Goal: Check status: Check status

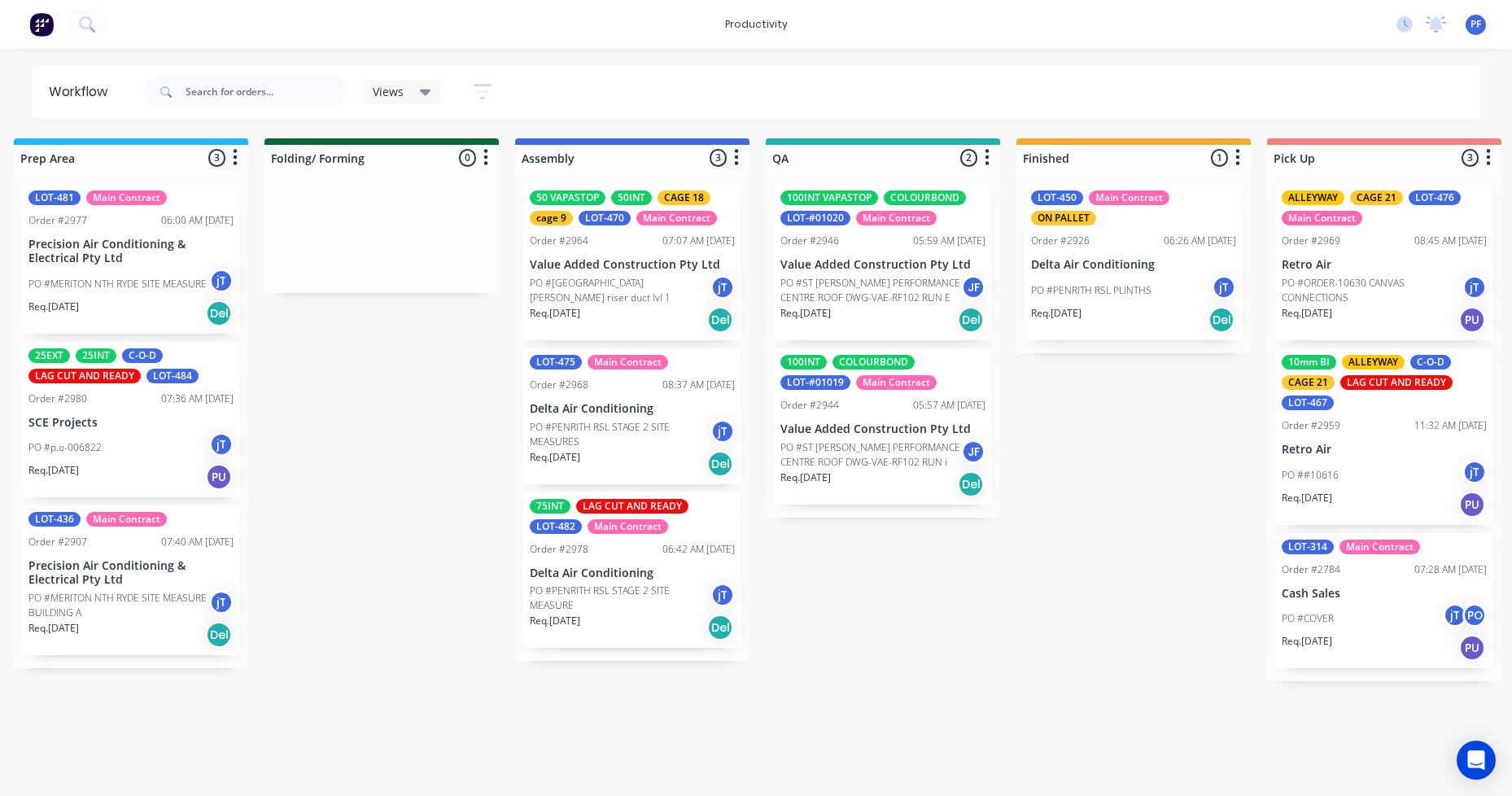
scroll to position [0, 776]
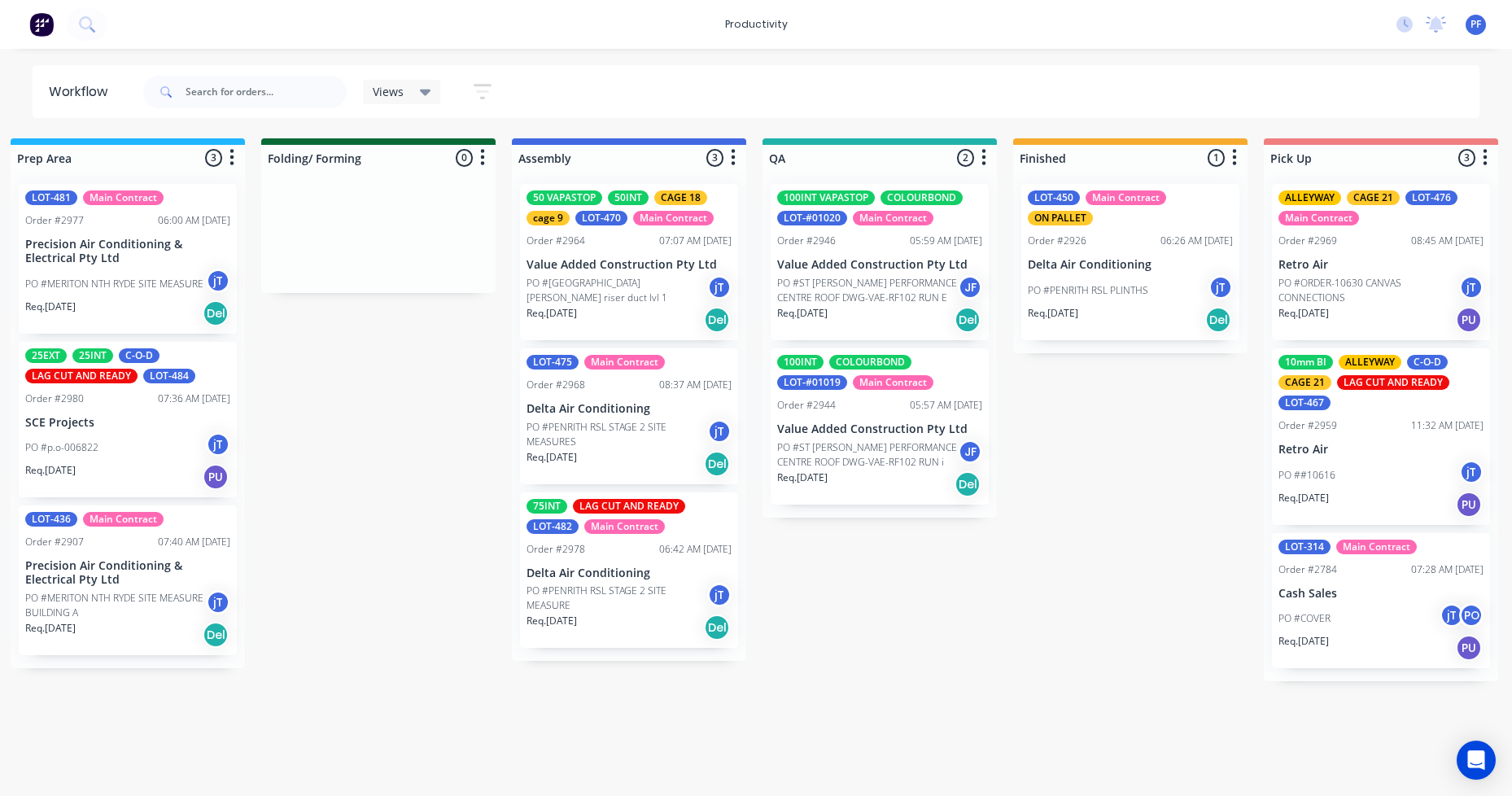
click at [470, 296] on div "Submitted 37 Order #240 10:47 AM [DATE] Retro Air PO #Freshwater Apts PO Req. […" at bounding box center [805, 455] width 3186 height 633
click at [408, 312] on div "Submitted 37 Order #240 10:47 AM [DATE] Retro Air PO #Freshwater Apts PO Req. […" at bounding box center [805, 455] width 3186 height 633
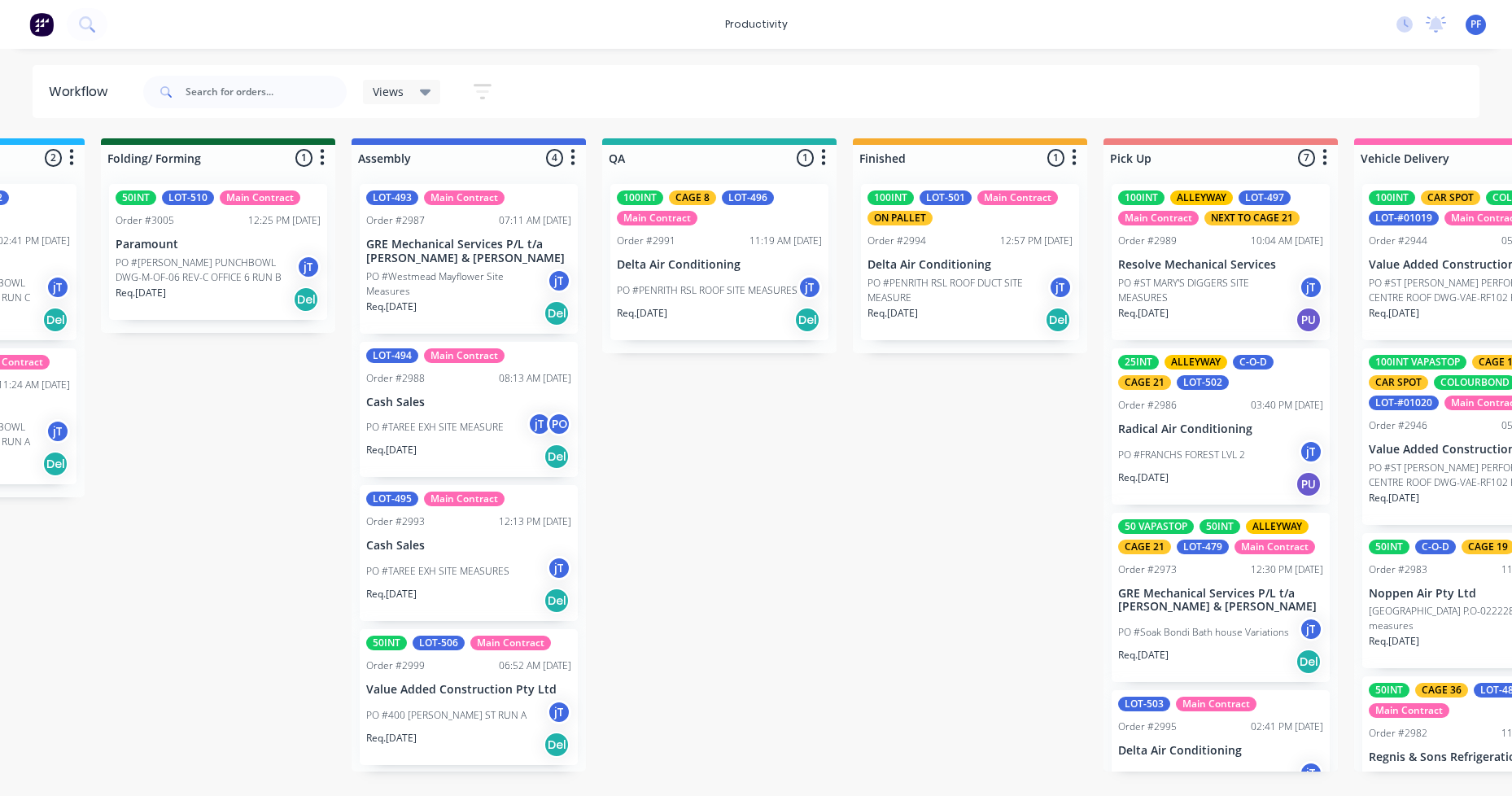
click at [749, 231] on div "100INT CAGE 8 LOT-496 Main Contract Order #2991 11:19 AM 01/10/25 Delta Air Con…" at bounding box center [719, 261] width 218 height 156
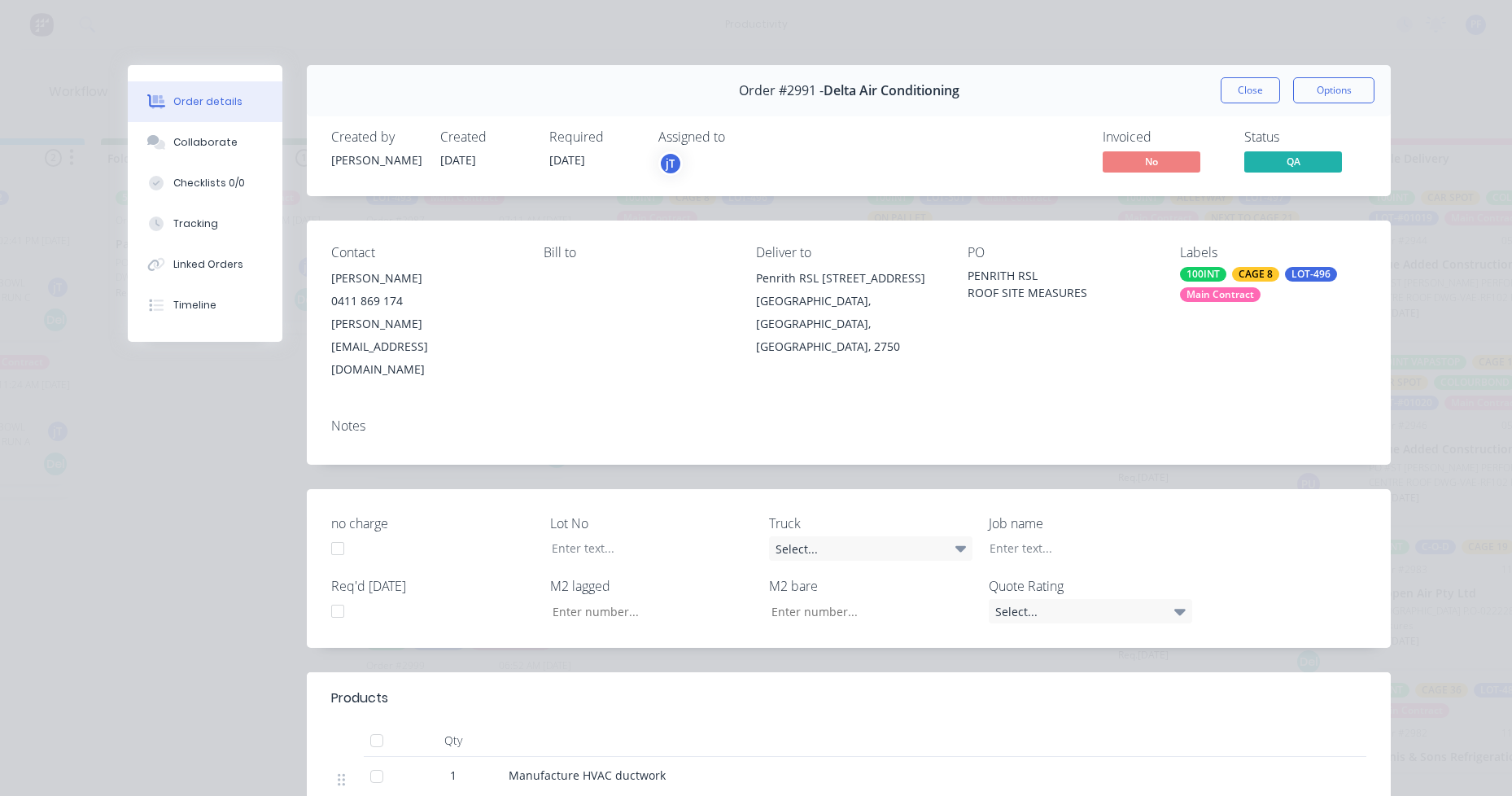
click at [1212, 267] on div "100INT" at bounding box center [1204, 274] width 47 height 15
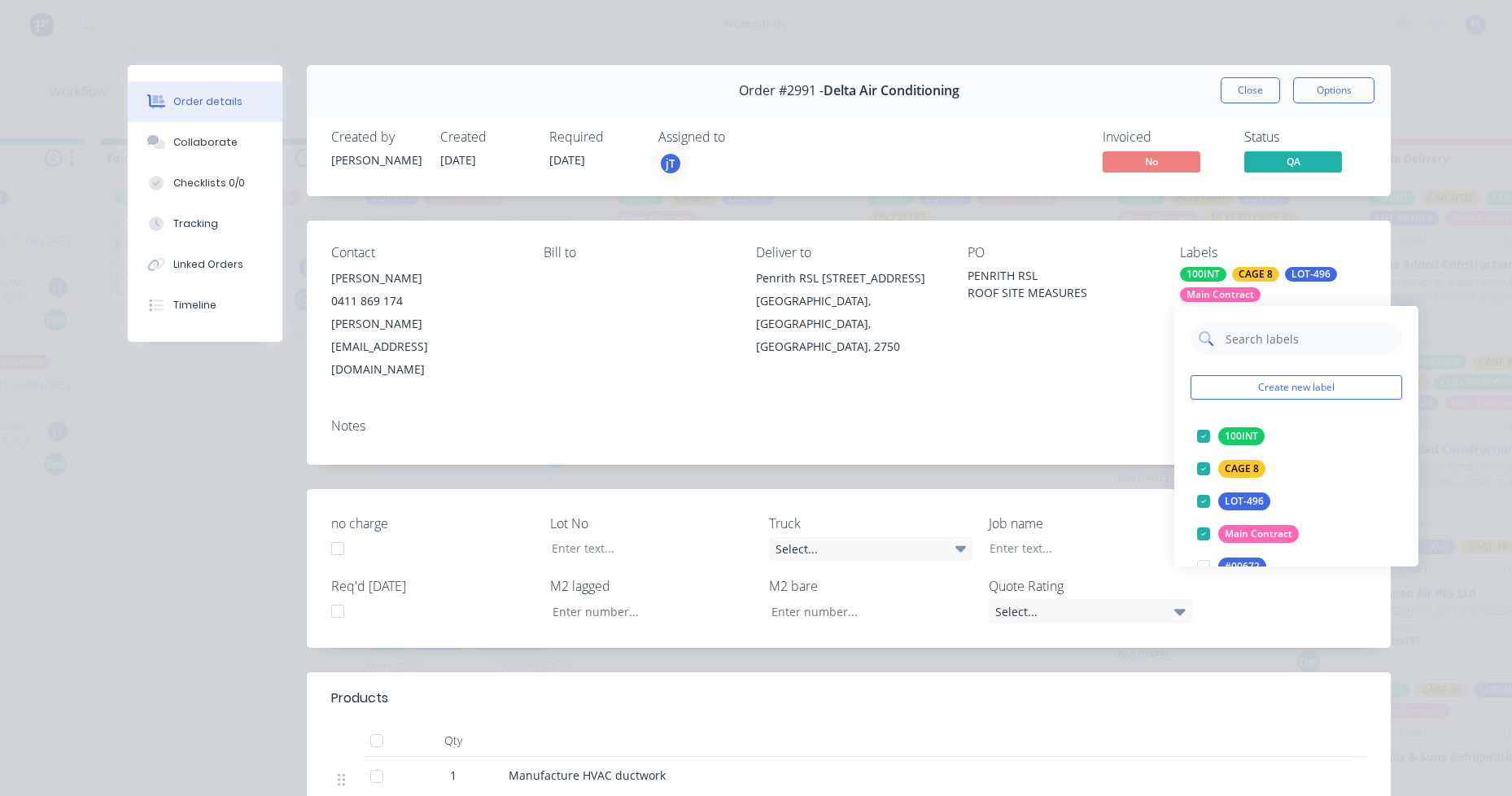
click at [1260, 345] on input "text" at bounding box center [1309, 339] width 170 height 33
type input "lag cut"
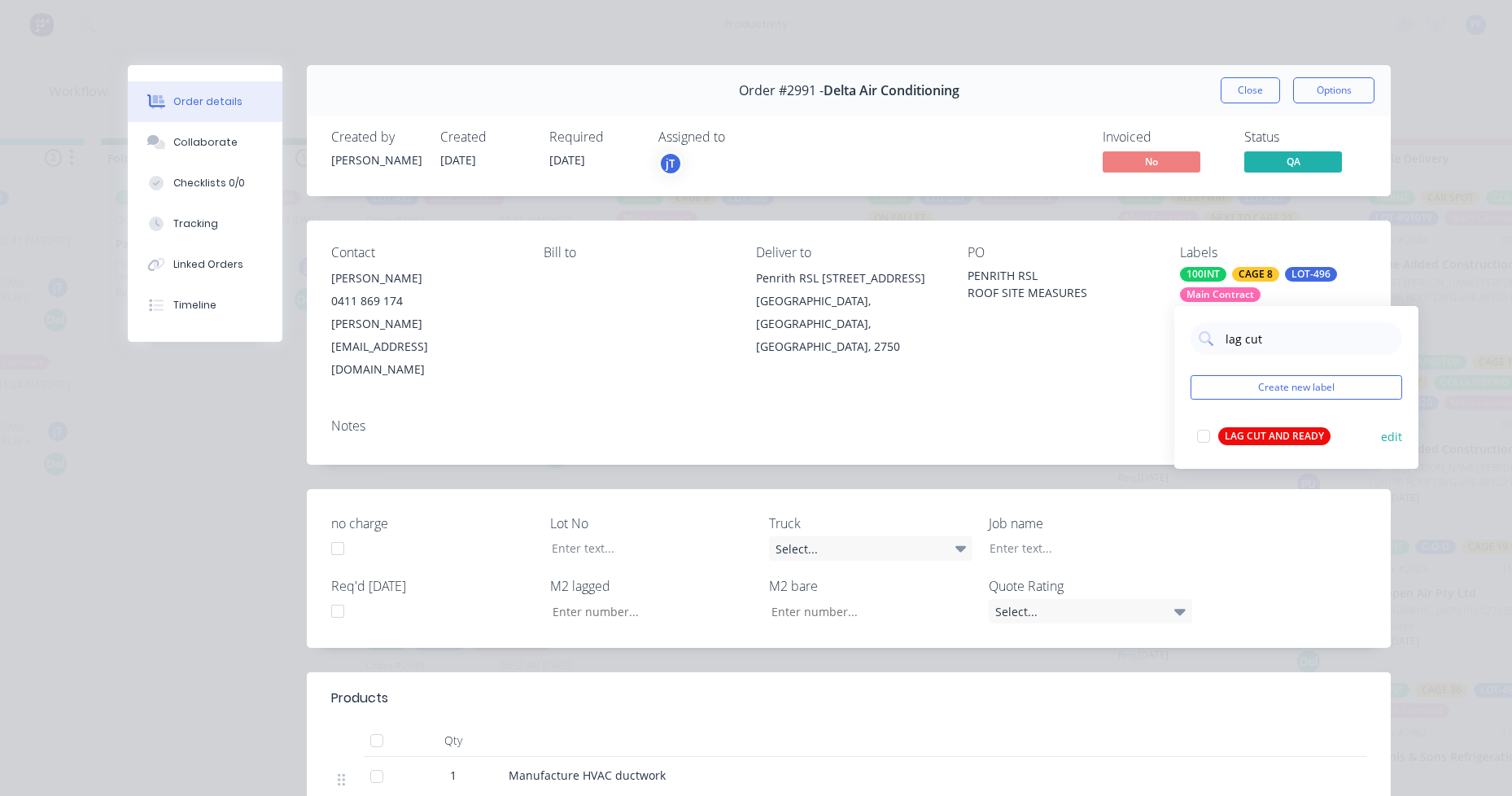
click at [1299, 421] on div "LAG CUT AND READY edit" at bounding box center [1297, 436] width 212 height 33
drag, startPoint x: 1263, startPoint y: 434, endPoint x: 1226, endPoint y: 416, distance: 41.1
click at [1264, 433] on div "LAG CUT AND READY" at bounding box center [1274, 436] width 112 height 18
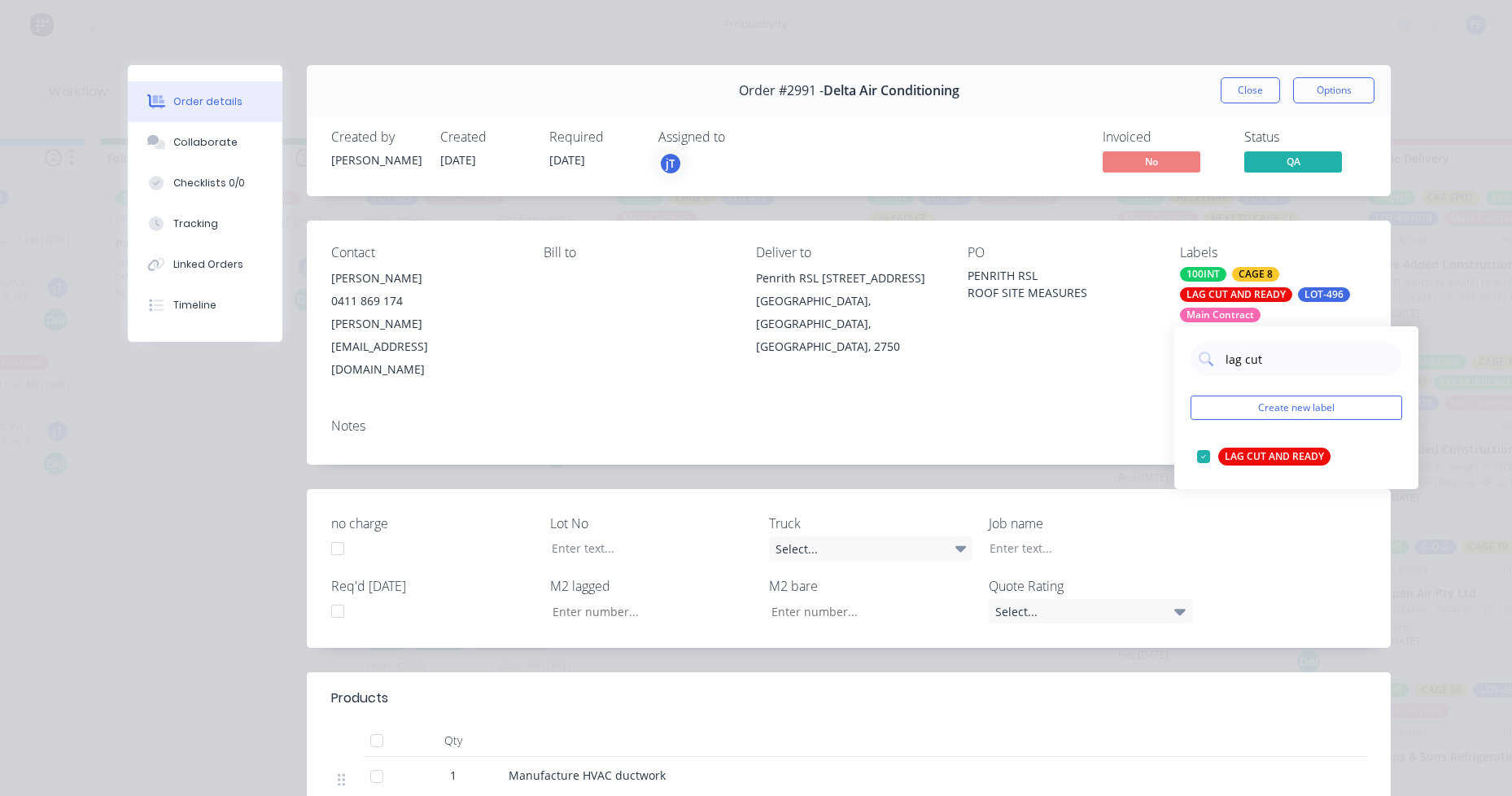
click at [1001, 405] on div "Notes" at bounding box center [849, 434] width 1084 height 59
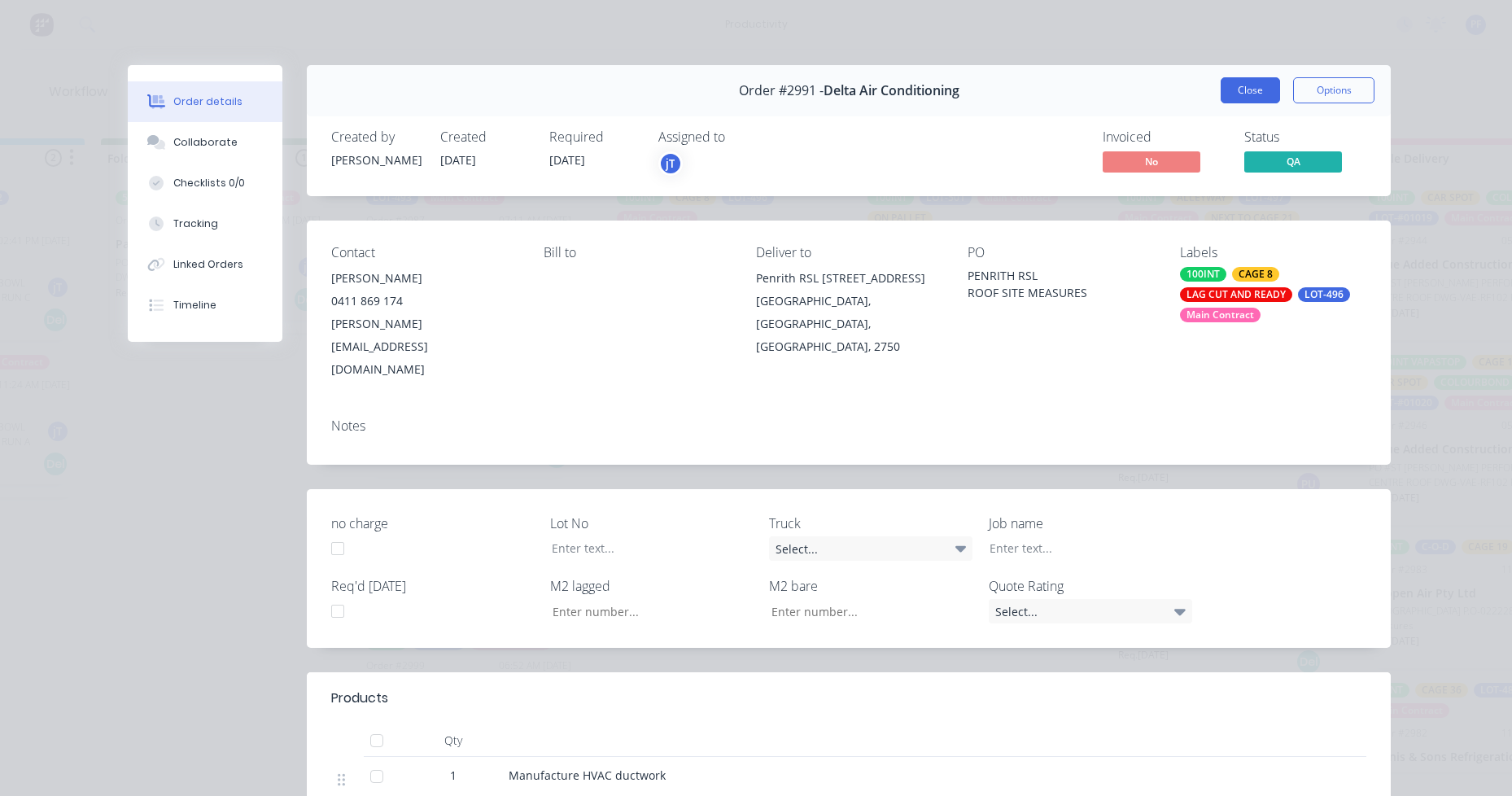
click at [1254, 83] on button "Close" at bounding box center [1250, 90] width 59 height 26
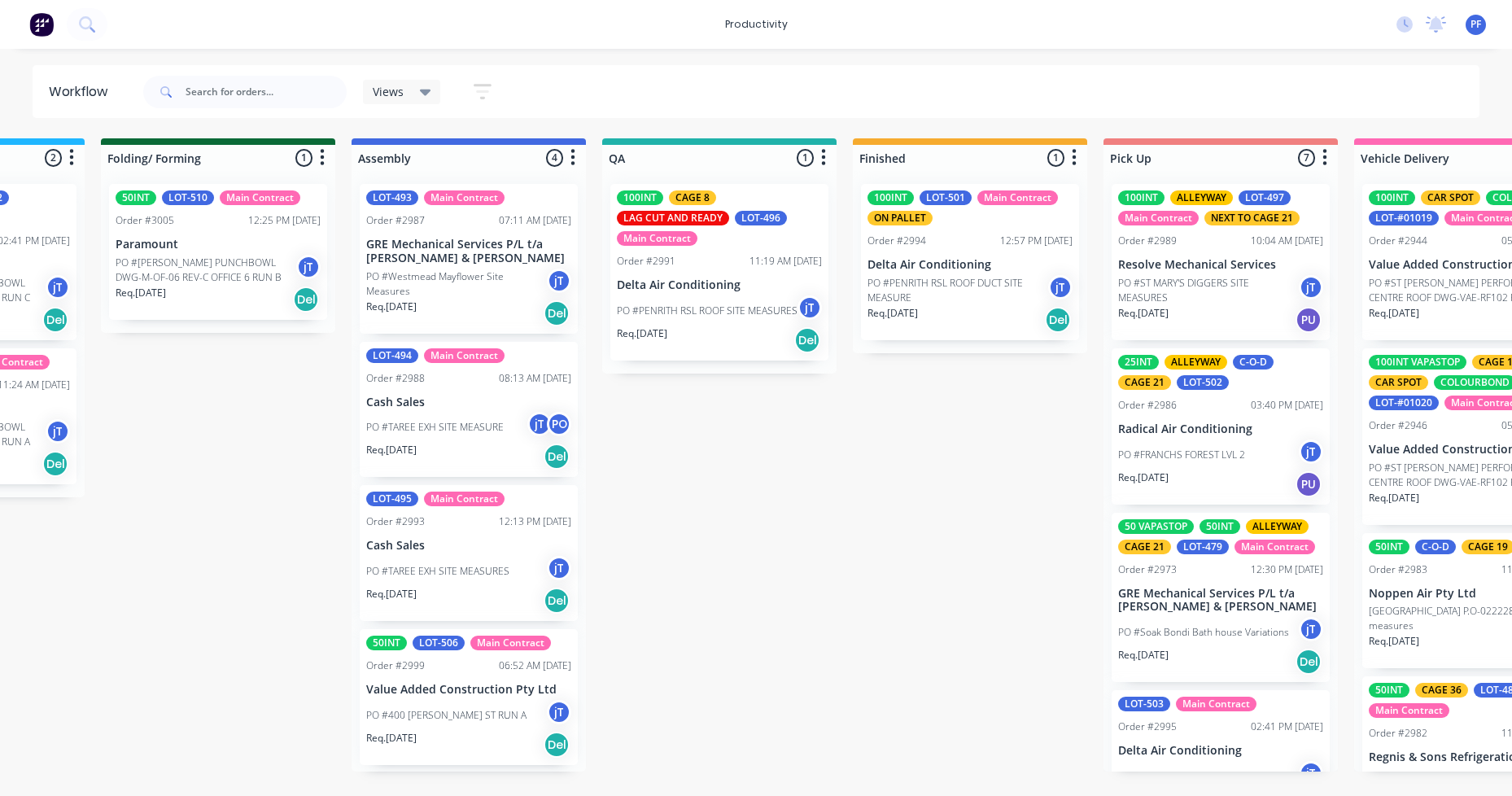
drag, startPoint x: 769, startPoint y: 551, endPoint x: 762, endPoint y: 547, distance: 8.1
click at [769, 550] on div "Submitted 36 Order #240 10:47 AM 24/09/24 Retro Air PO #Freshwater Apts PO Req.…" at bounding box center [644, 455] width 3186 height 633
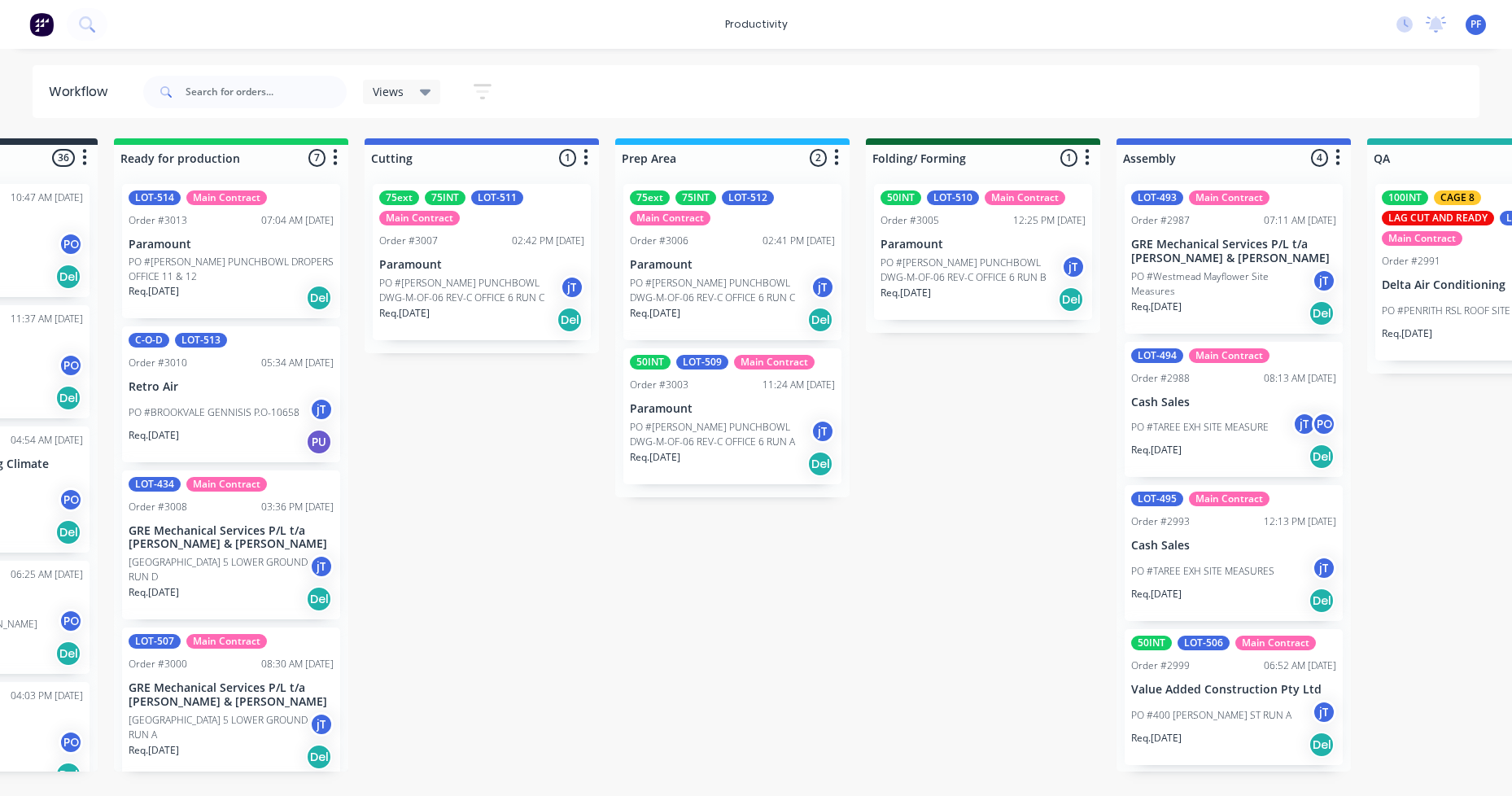
click at [656, 227] on div "75ext 75INT LOT-512 Main Contract Order #3006 02:41 PM 02/10/25 Paramount PO #V…" at bounding box center [732, 261] width 218 height 156
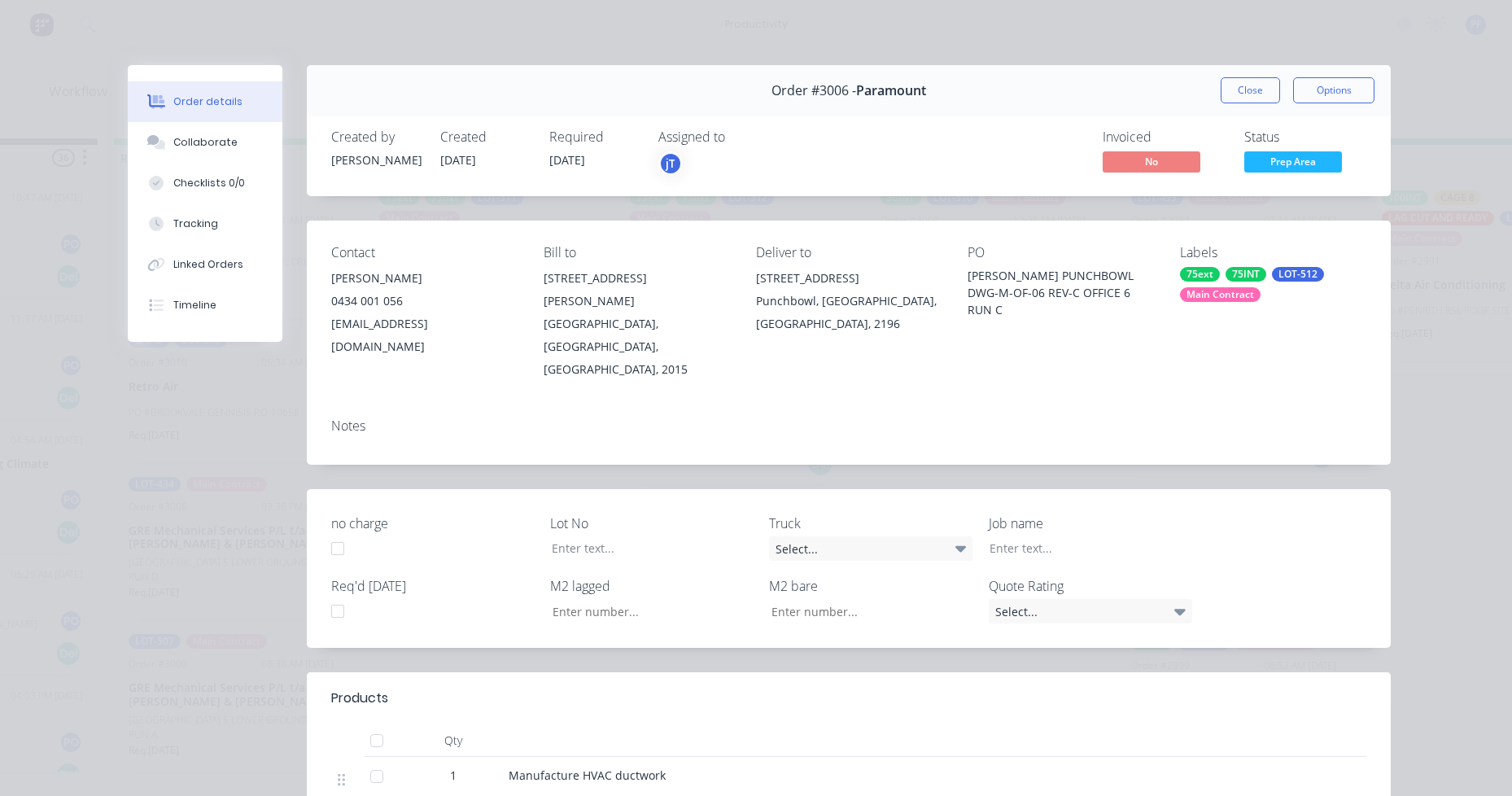
click at [1210, 275] on div "75ext" at bounding box center [1200, 274] width 40 height 15
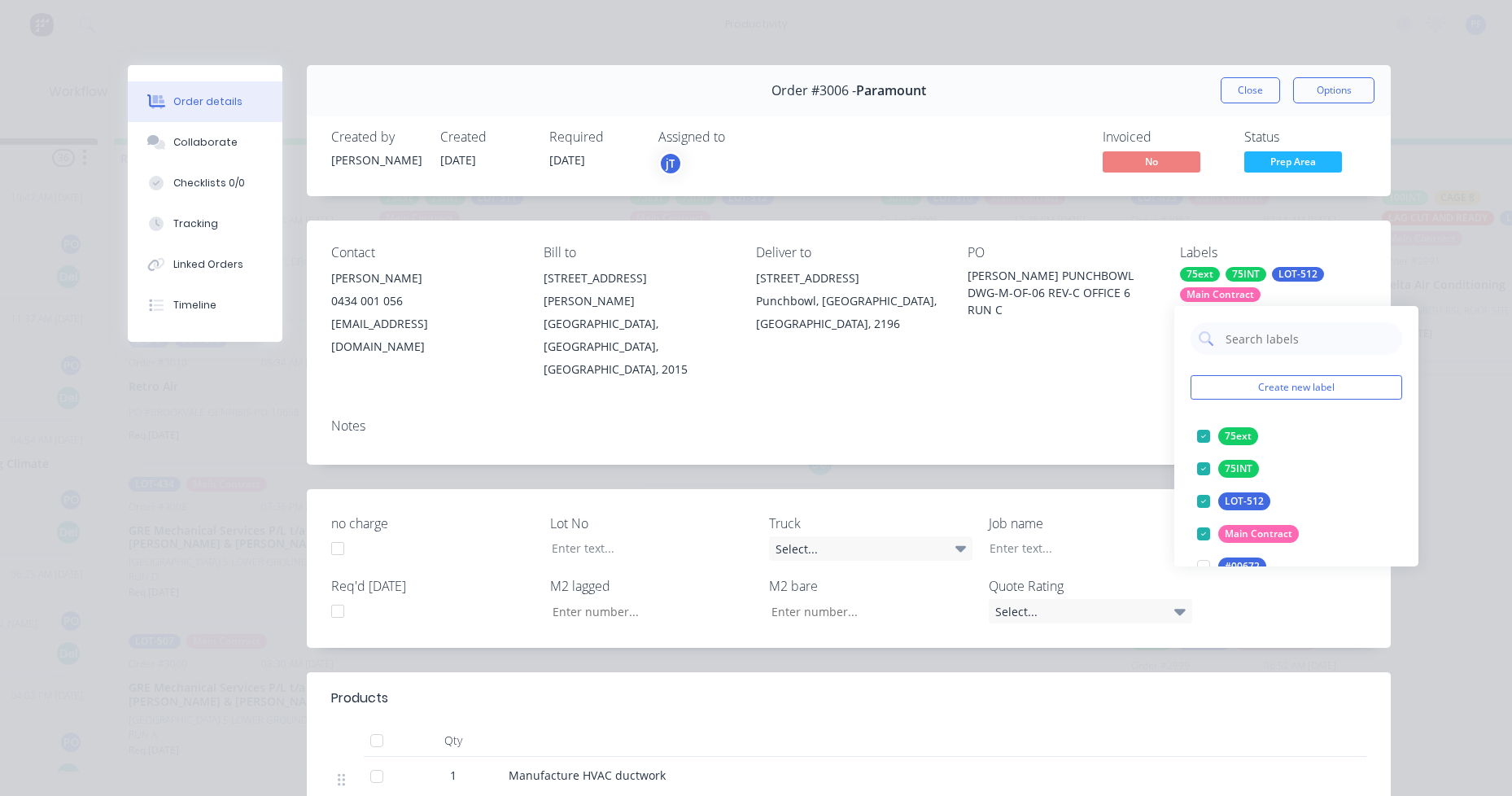
click at [1266, 342] on input "text" at bounding box center [1309, 339] width 170 height 33
type input "lag cut"
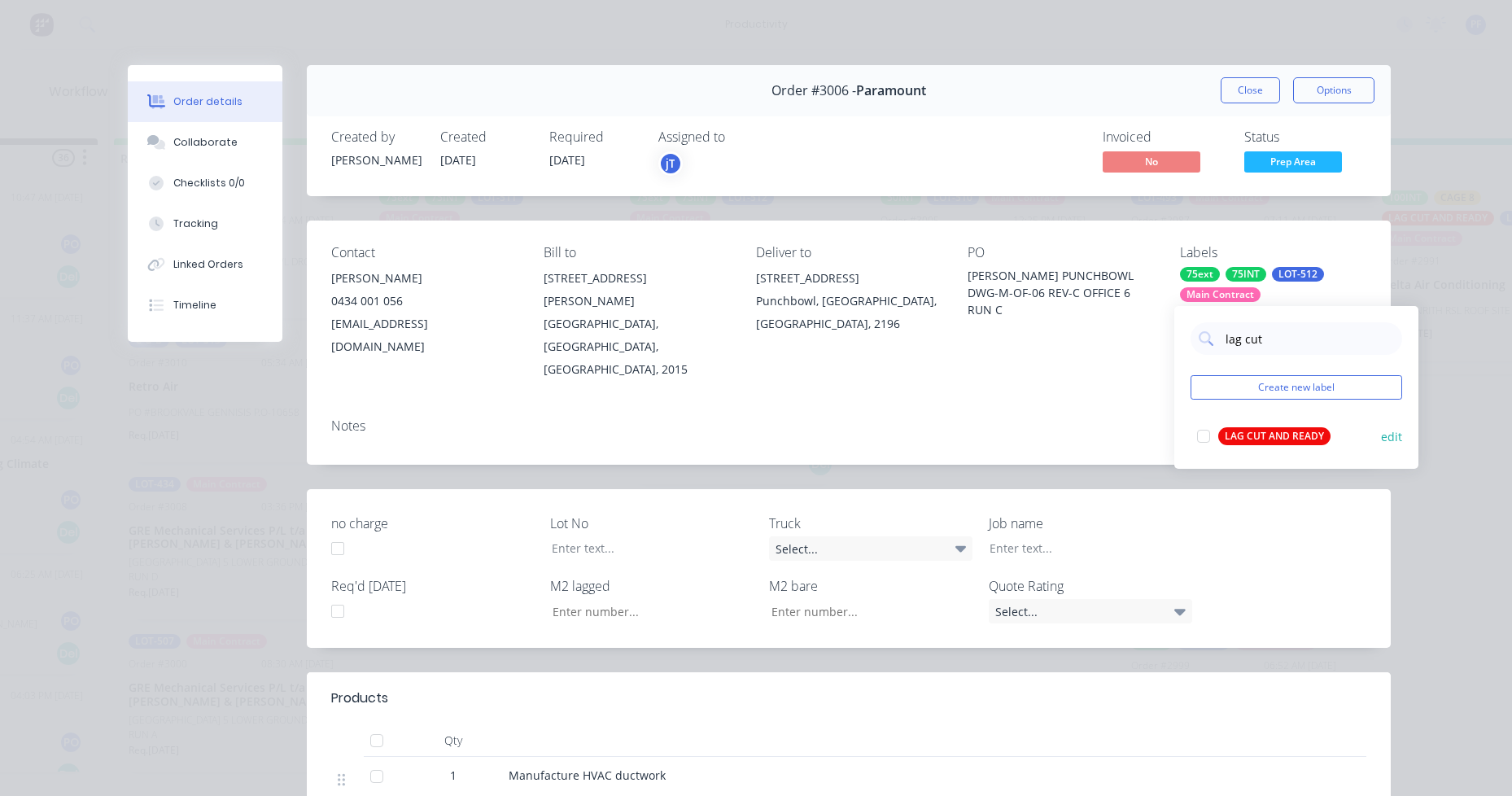
click at [1276, 431] on div "LAG CUT AND READY" at bounding box center [1274, 436] width 112 height 18
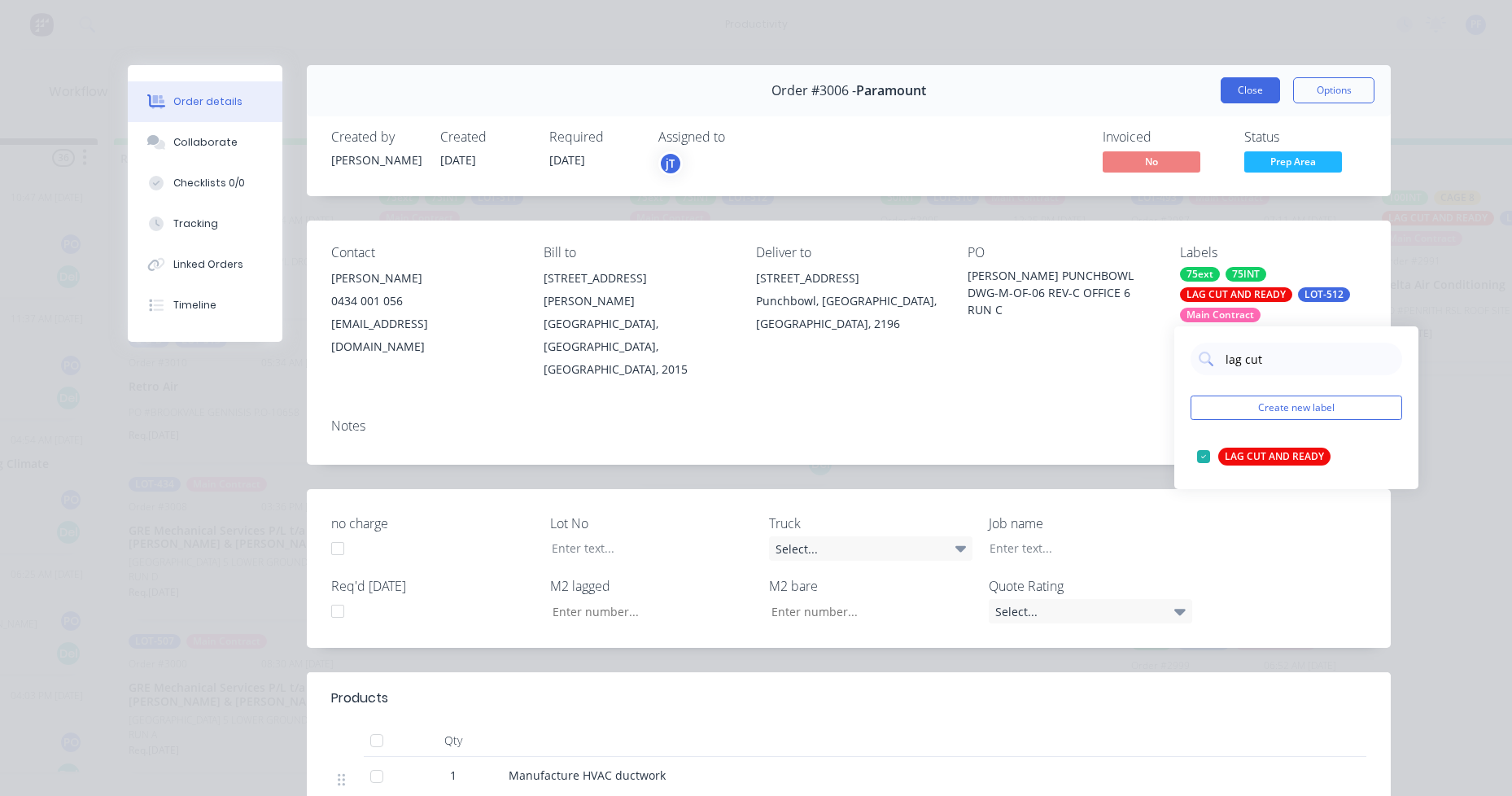
click at [1256, 83] on button "Close" at bounding box center [1250, 90] width 59 height 26
